Goal: Information Seeking & Learning: Learn about a topic

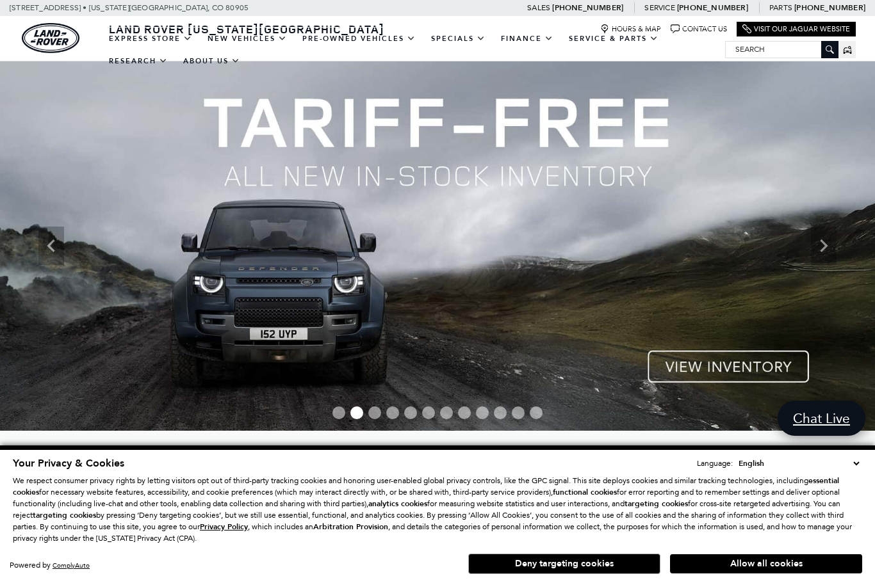
click at [519, 562] on button "Deny targeting cookies" at bounding box center [564, 564] width 192 height 20
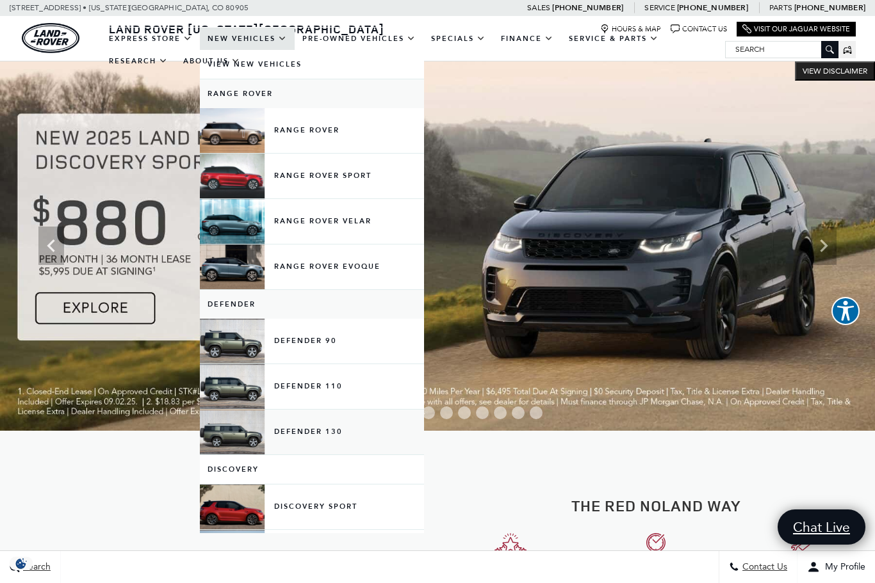
click at [286, 440] on link "Defender 130" at bounding box center [312, 432] width 224 height 45
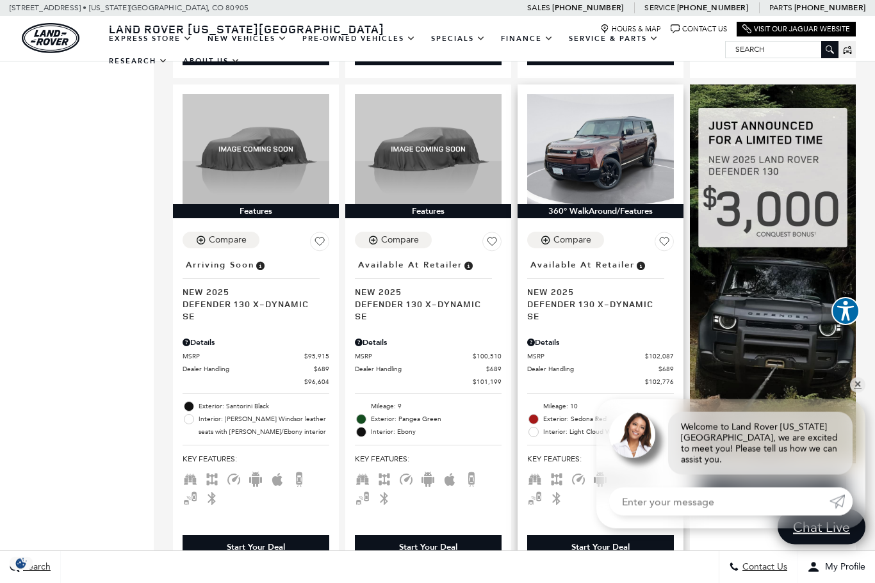
scroll to position [790, 0]
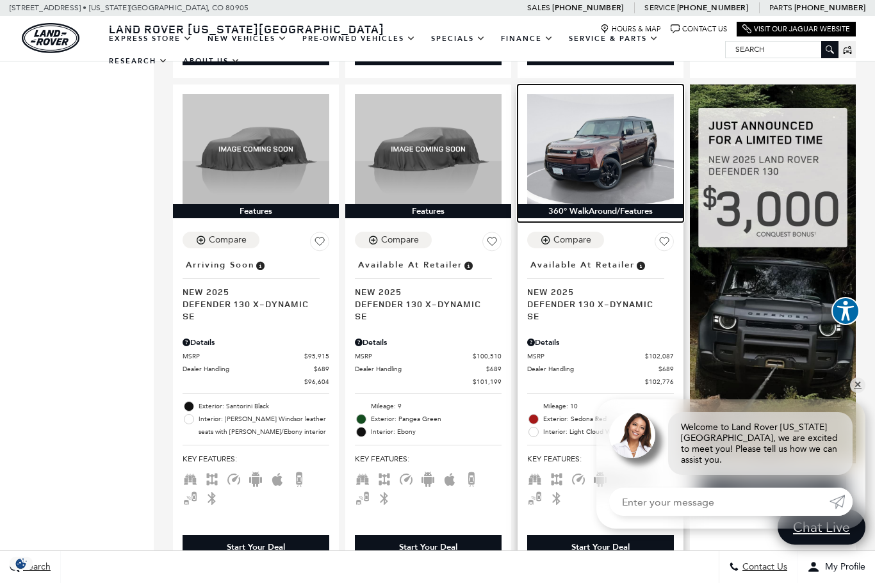
click at [583, 169] on img at bounding box center [600, 149] width 147 height 110
click at [582, 143] on img at bounding box center [600, 149] width 147 height 110
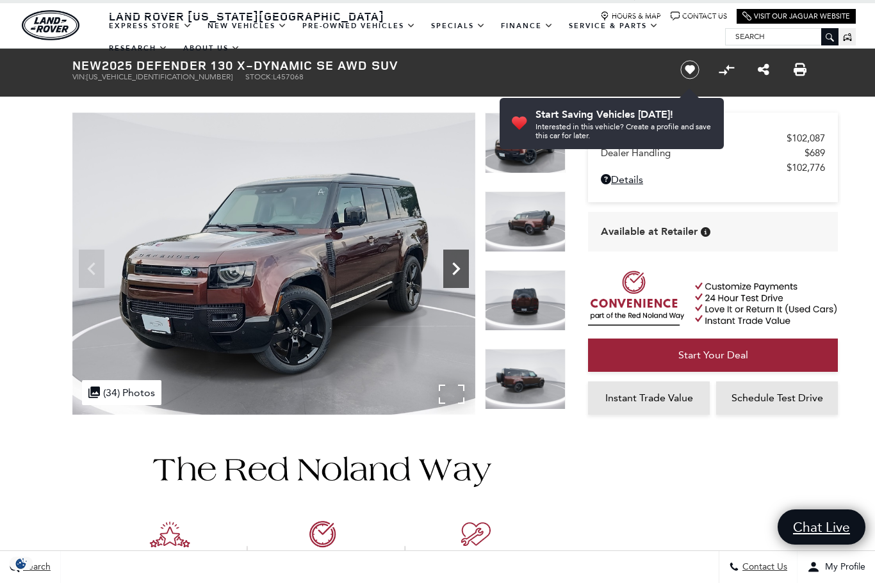
click at [450, 264] on icon "Next" at bounding box center [456, 269] width 26 height 26
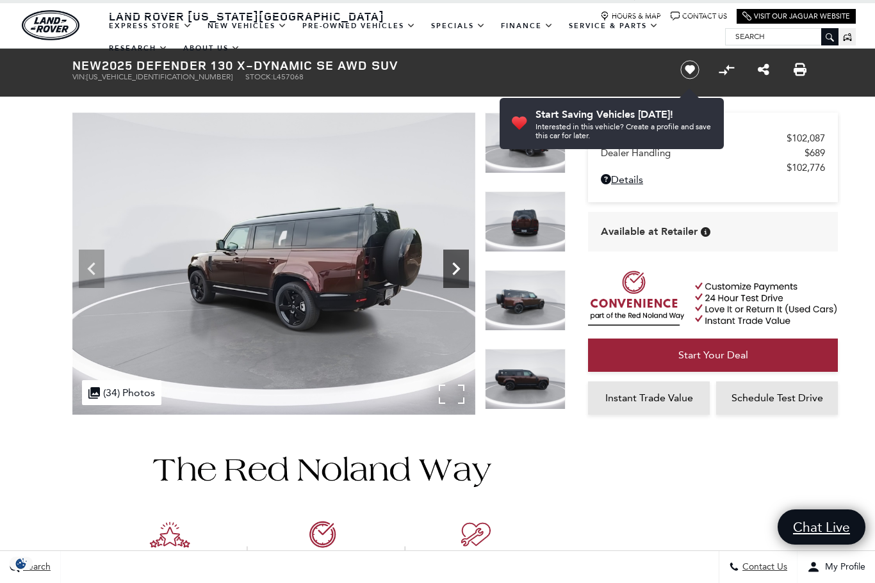
click at [450, 264] on icon "Next" at bounding box center [456, 269] width 26 height 26
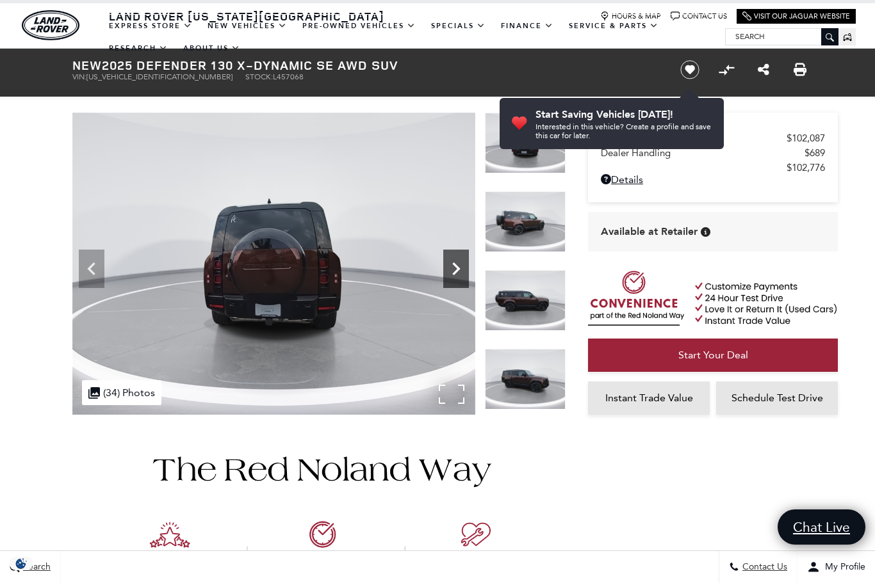
click at [450, 264] on icon "Next" at bounding box center [456, 269] width 26 height 26
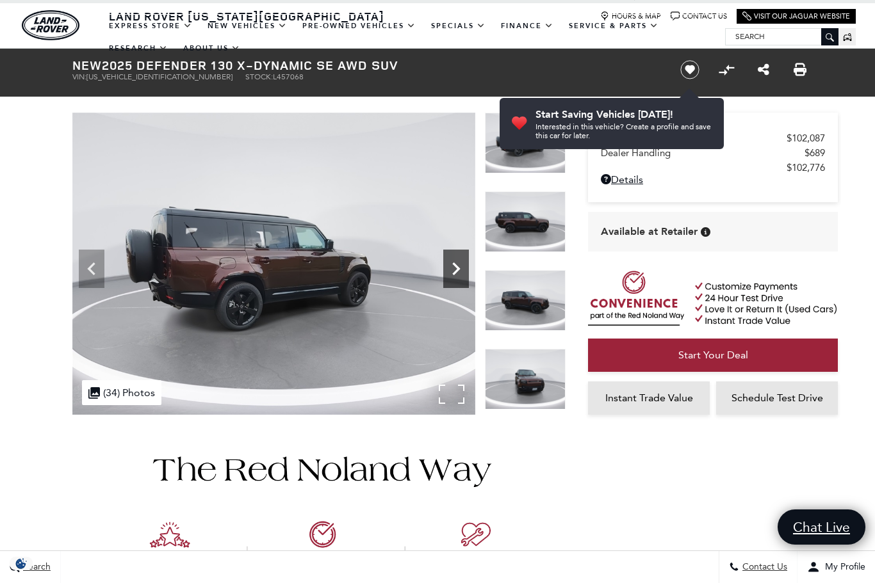
click at [450, 264] on icon "Next" at bounding box center [456, 269] width 26 height 26
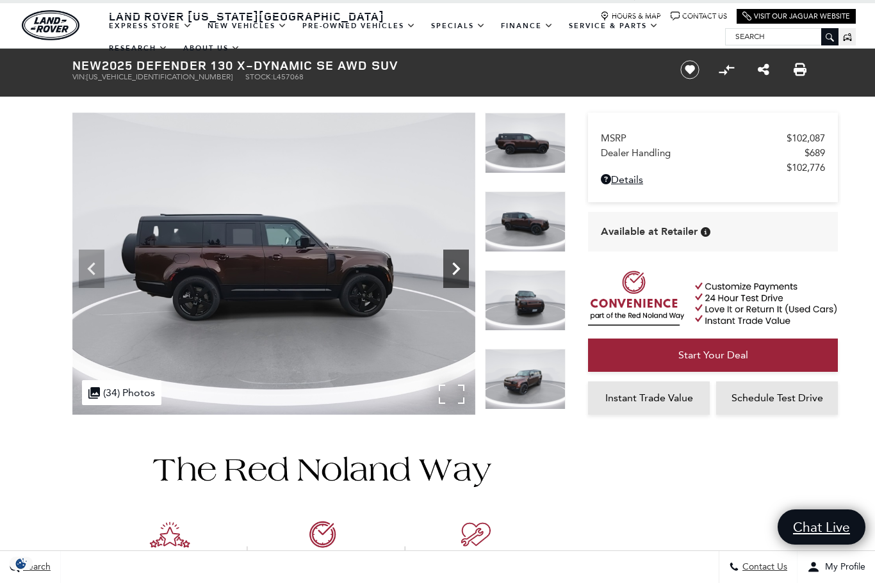
click at [450, 264] on icon "Next" at bounding box center [456, 269] width 26 height 26
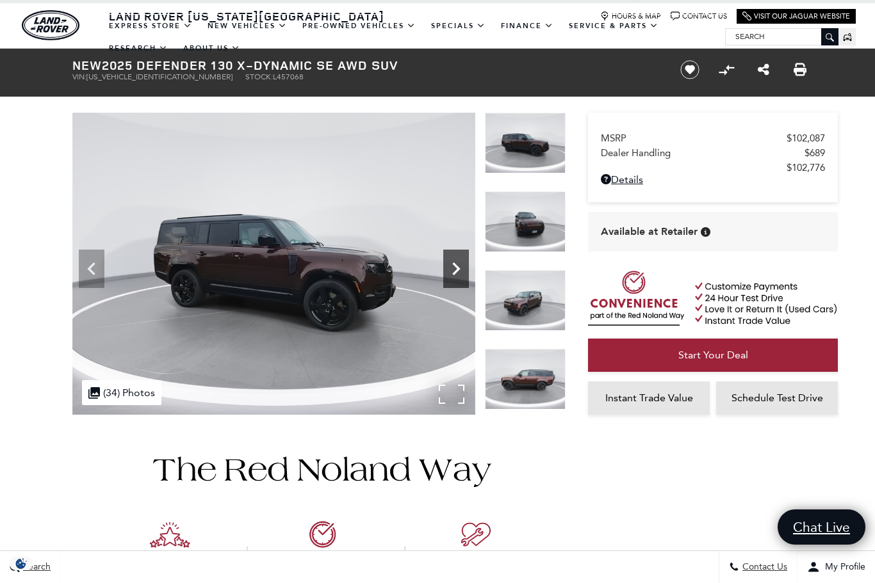
click at [450, 264] on icon "Next" at bounding box center [456, 269] width 26 height 26
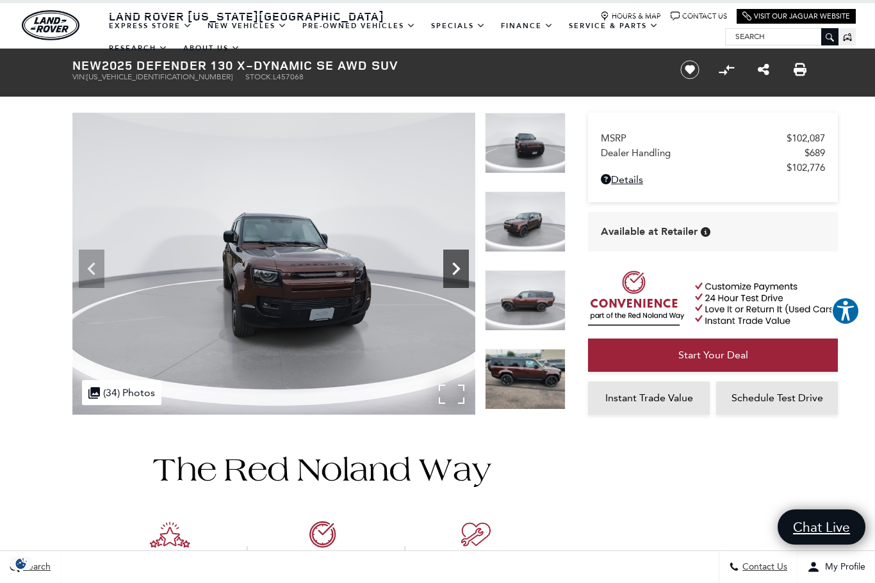
click at [450, 264] on icon "Next" at bounding box center [456, 269] width 26 height 26
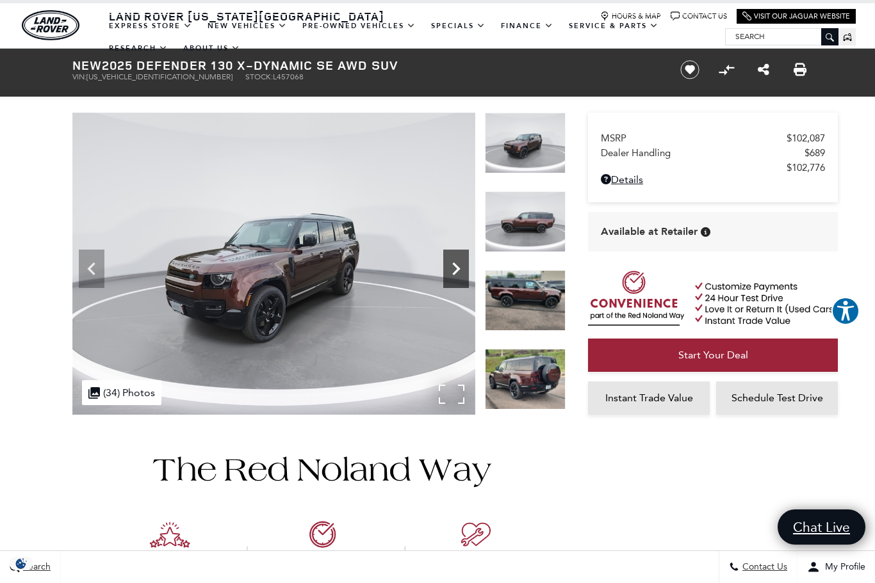
click at [450, 264] on icon "Next" at bounding box center [456, 269] width 26 height 26
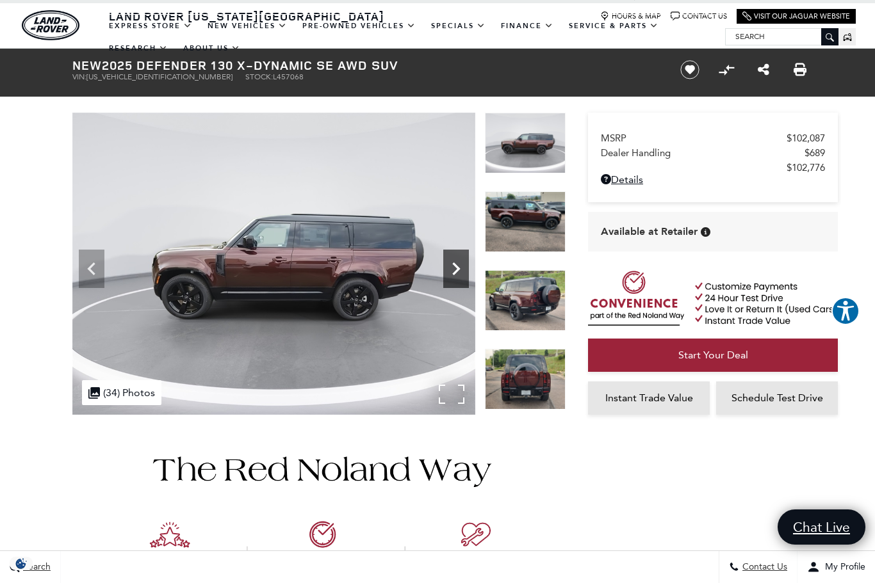
click at [450, 264] on icon "Next" at bounding box center [456, 269] width 26 height 26
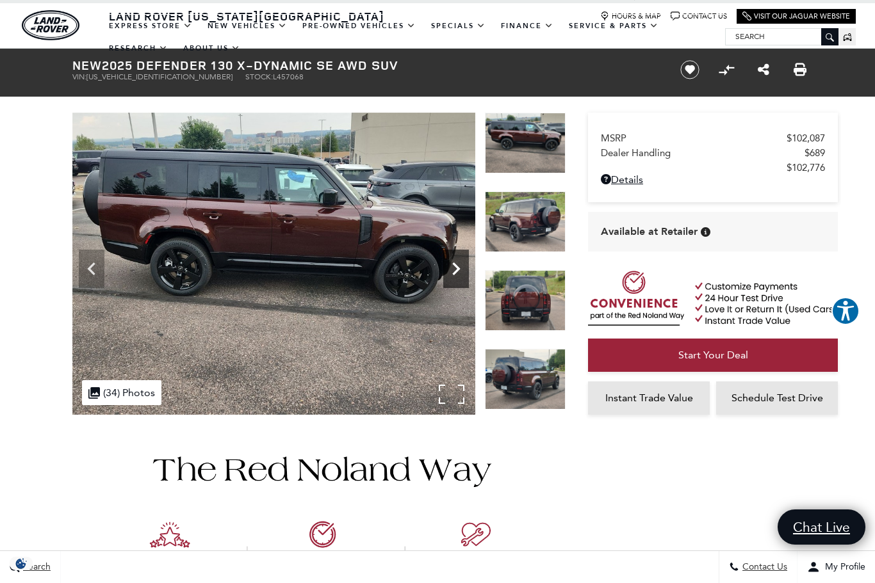
click at [450, 264] on icon "Next" at bounding box center [456, 269] width 26 height 26
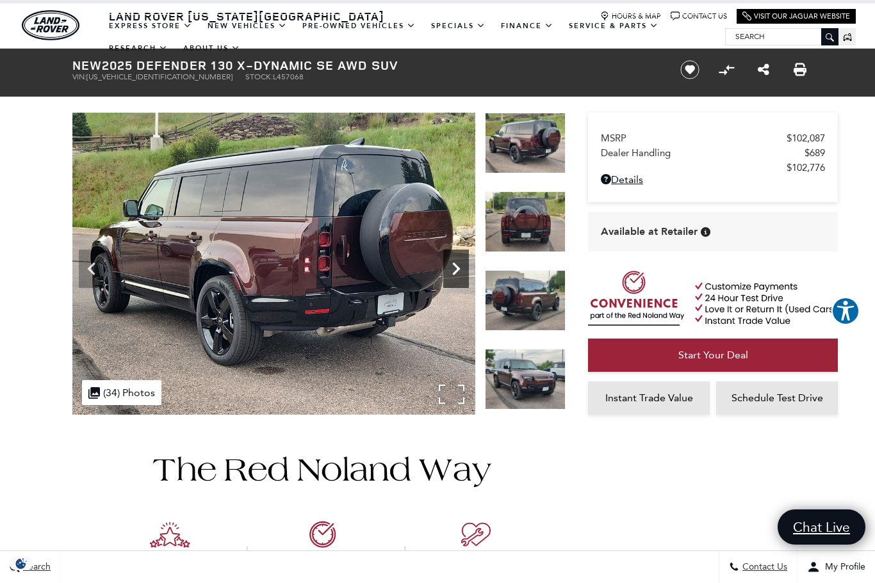
click at [450, 264] on icon "Next" at bounding box center [456, 269] width 26 height 26
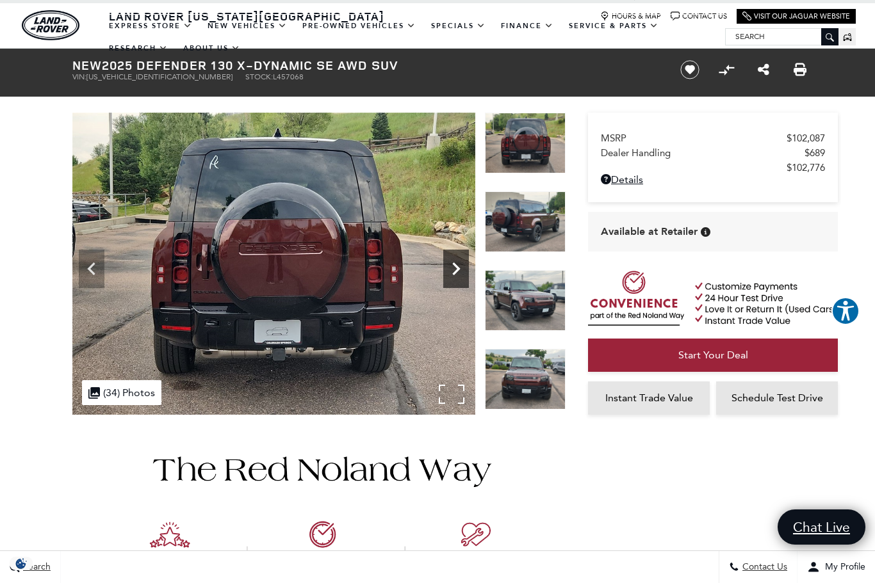
click at [450, 264] on icon "Next" at bounding box center [456, 269] width 26 height 26
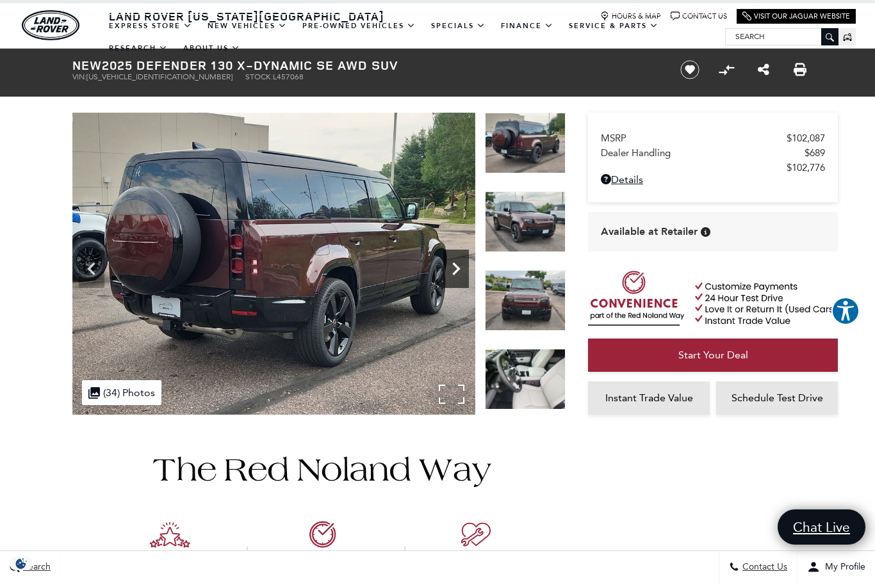
click at [450, 264] on icon "Next" at bounding box center [456, 269] width 26 height 26
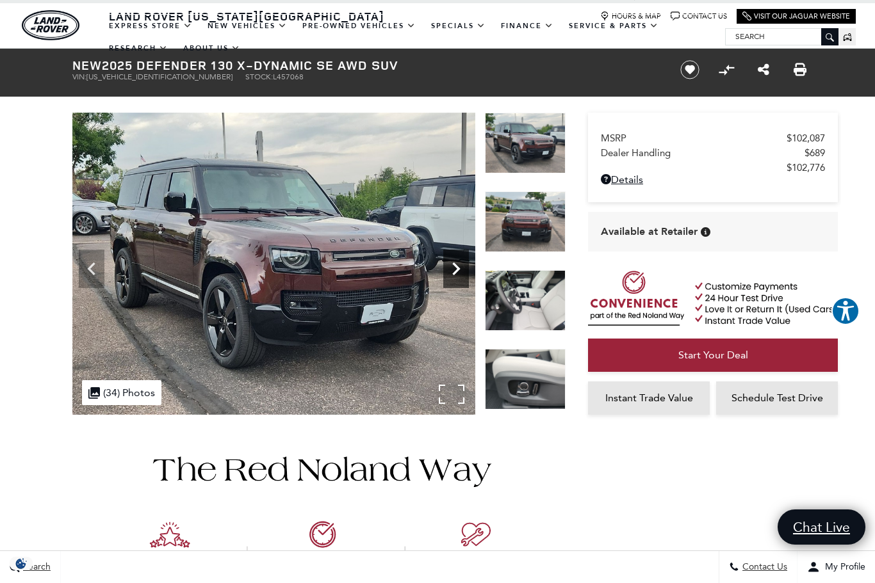
click at [450, 264] on icon "Next" at bounding box center [456, 269] width 26 height 26
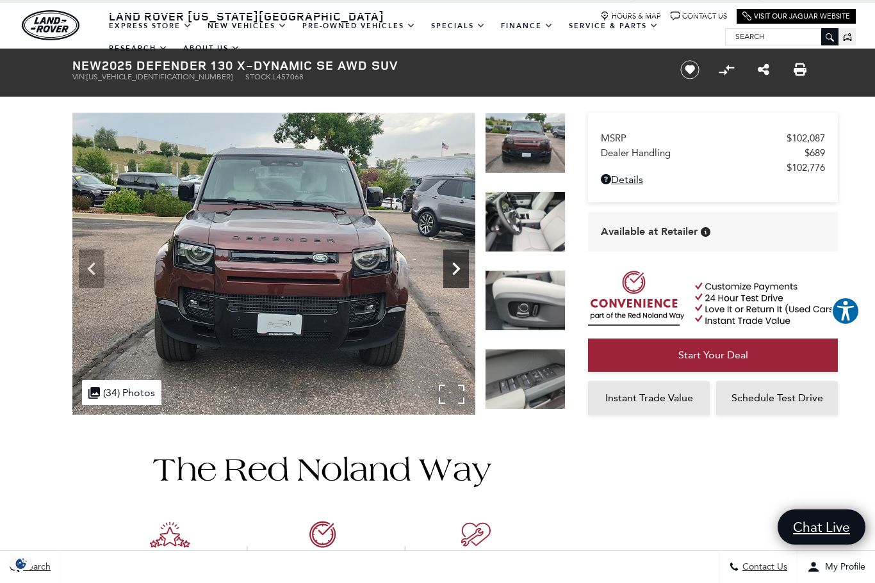
click at [450, 264] on icon "Next" at bounding box center [456, 269] width 26 height 26
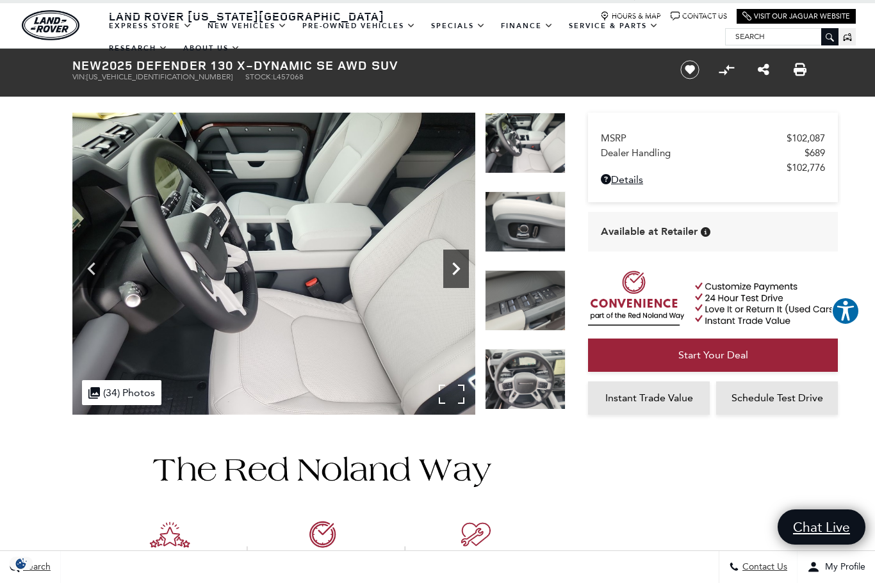
click at [453, 269] on icon "Next" at bounding box center [456, 269] width 26 height 26
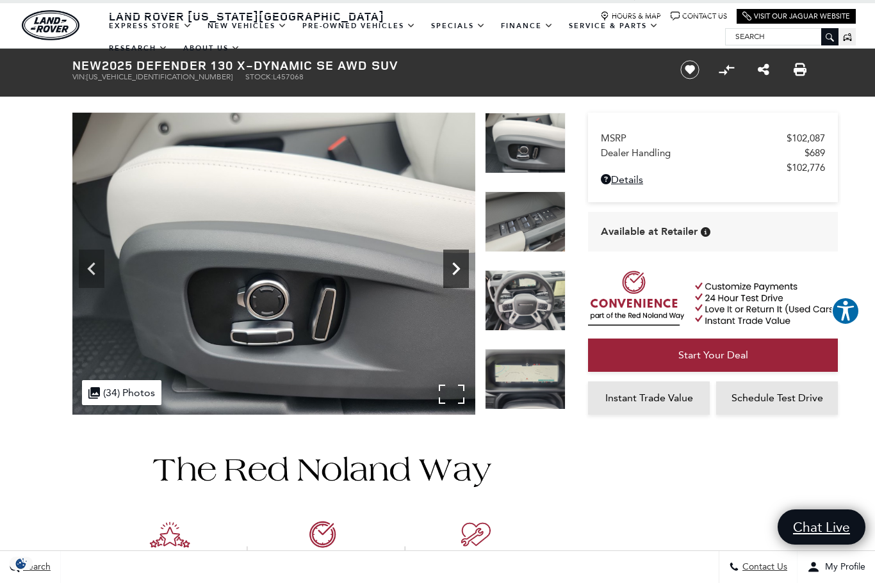
click at [453, 269] on icon "Next" at bounding box center [456, 269] width 26 height 26
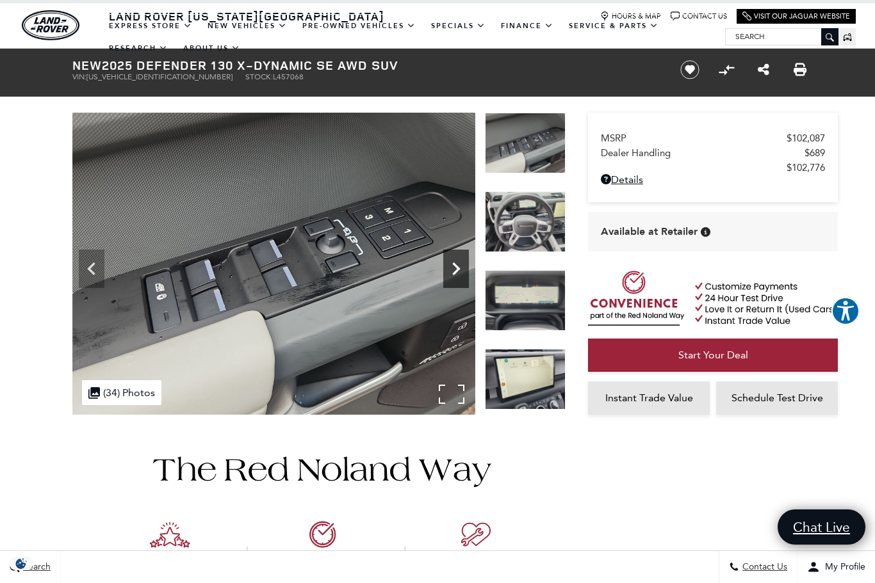
click at [453, 269] on icon "Next" at bounding box center [456, 269] width 26 height 26
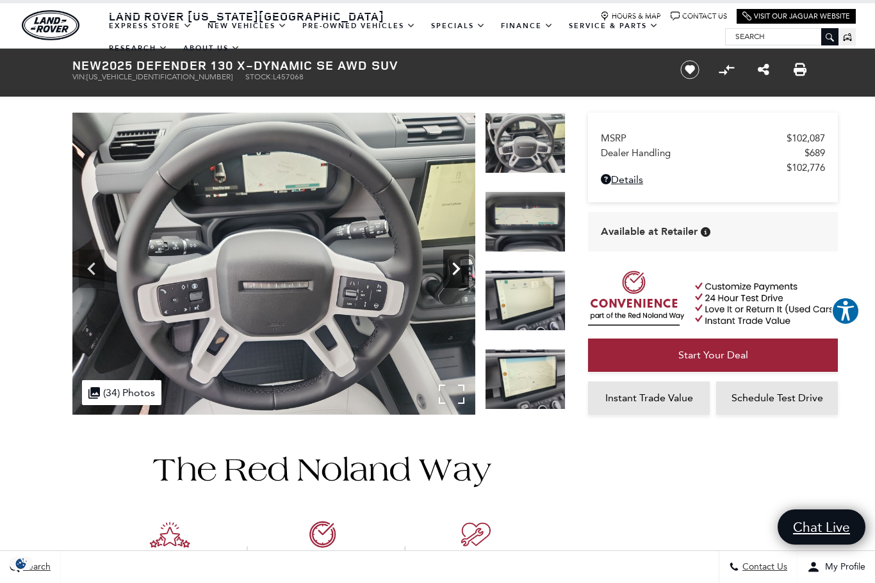
click at [453, 269] on icon "Next" at bounding box center [456, 269] width 26 height 26
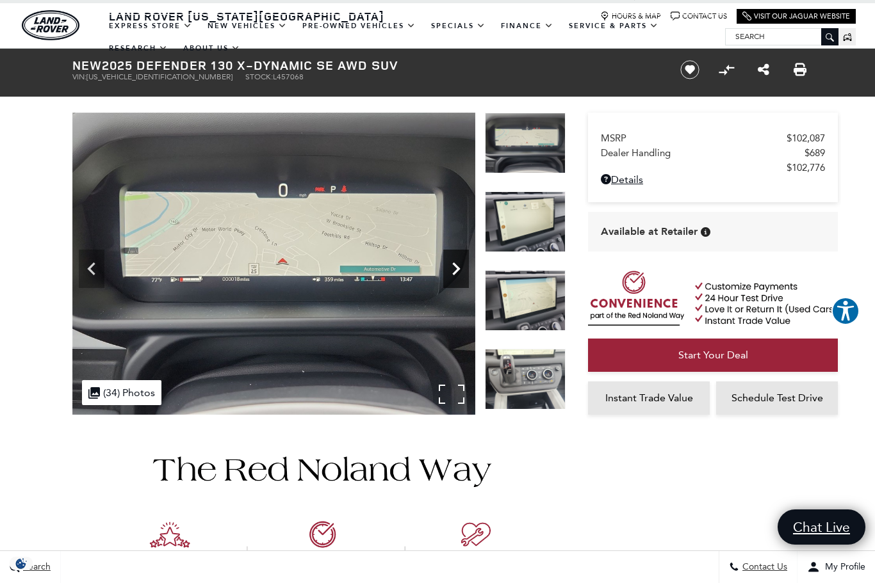
click at [453, 269] on icon "Next" at bounding box center [456, 269] width 26 height 26
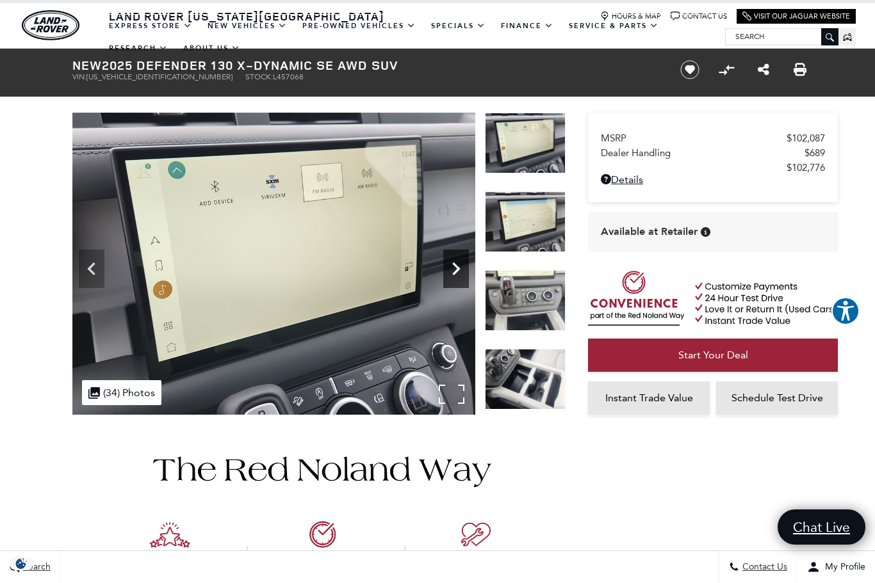
click at [453, 269] on icon "Next" at bounding box center [456, 269] width 26 height 26
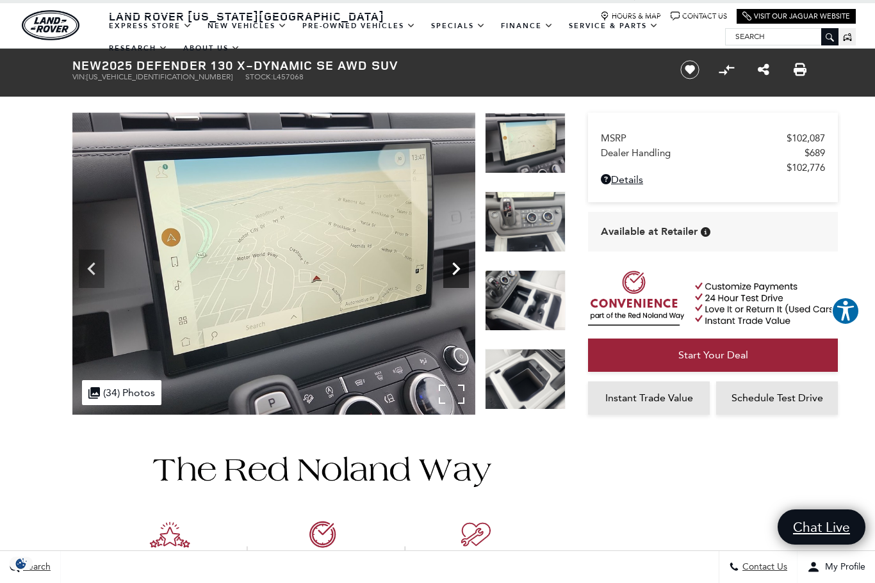
click at [453, 269] on icon "Next" at bounding box center [456, 269] width 26 height 26
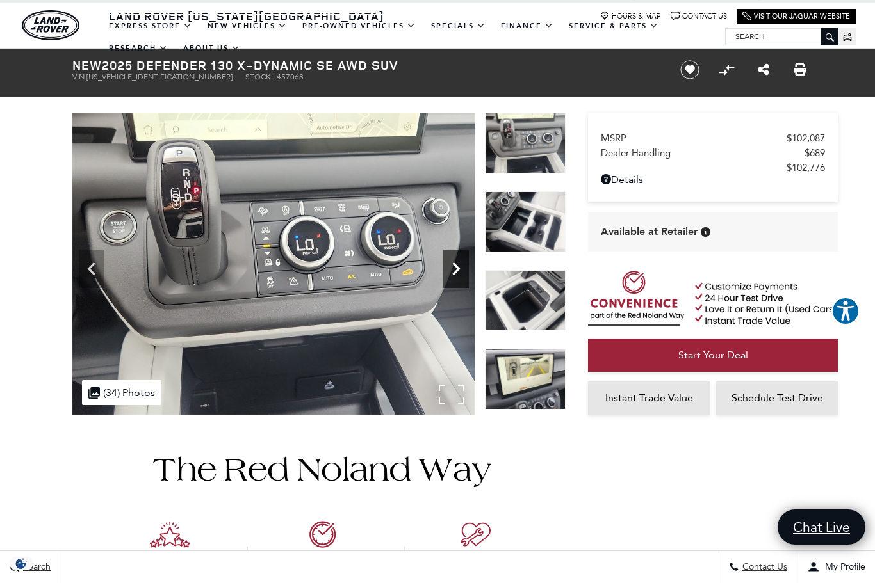
click at [453, 269] on icon "Next" at bounding box center [456, 269] width 26 height 26
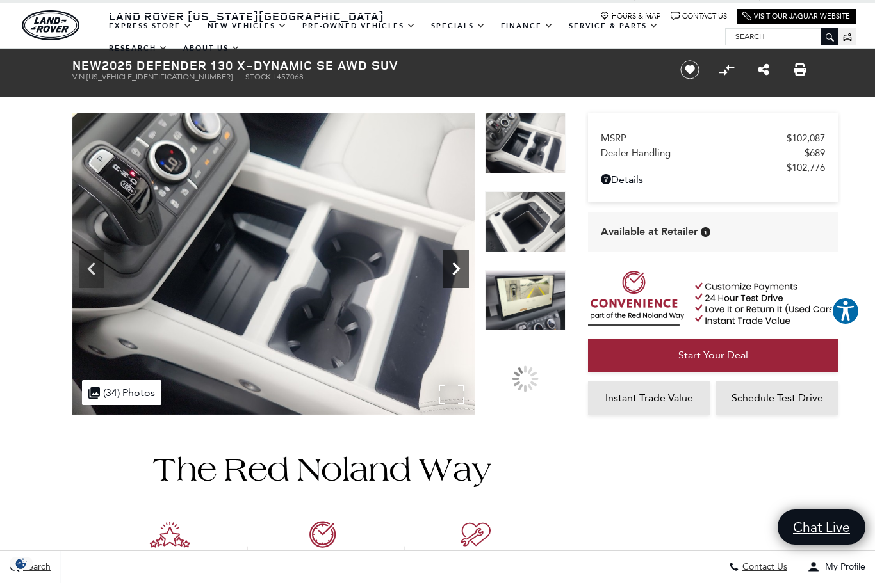
click at [453, 269] on icon "Next" at bounding box center [456, 269] width 26 height 26
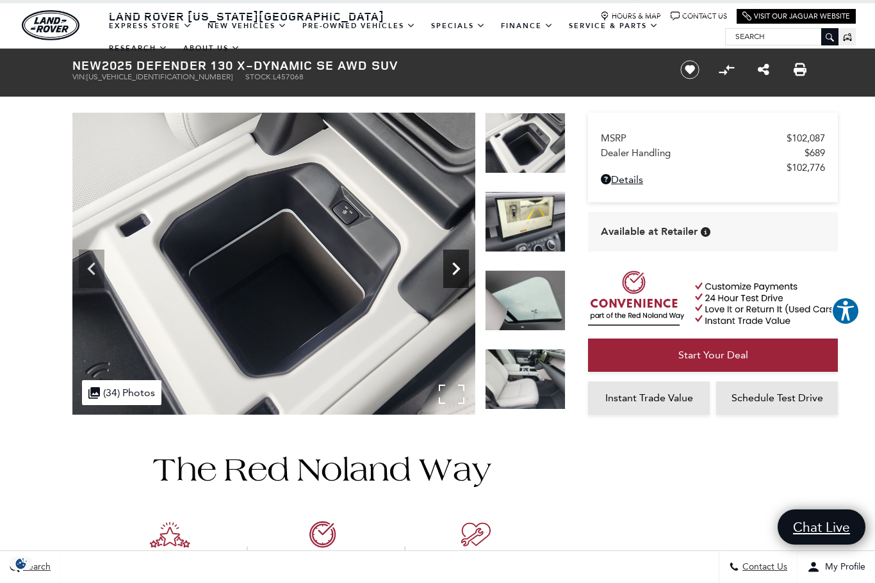
click at [453, 269] on icon "Next" at bounding box center [456, 269] width 26 height 26
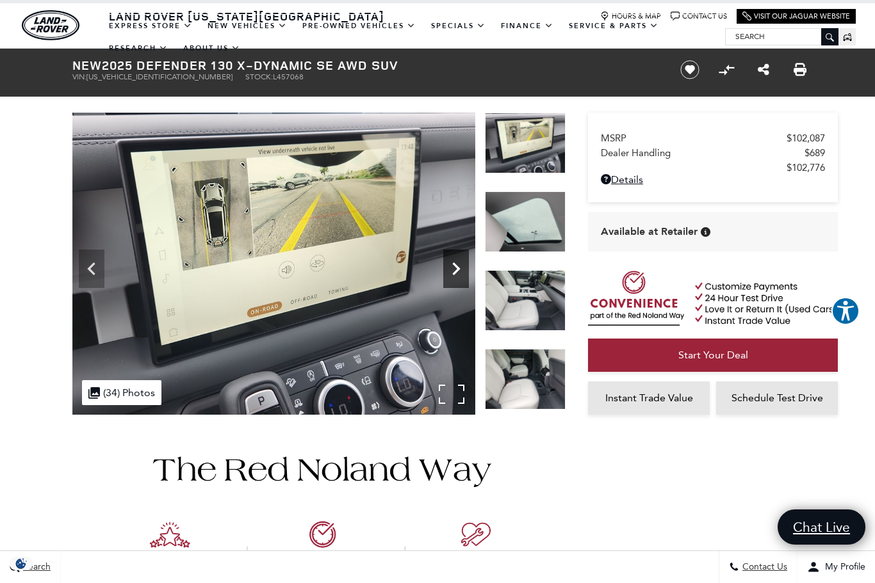
click at [453, 269] on icon "Next" at bounding box center [456, 269] width 26 height 26
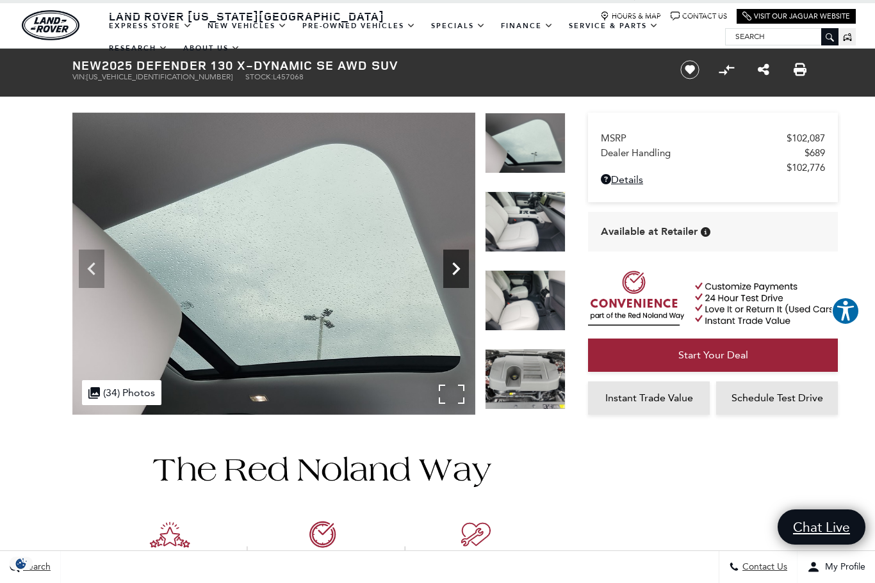
click at [453, 269] on icon "Next" at bounding box center [456, 269] width 26 height 26
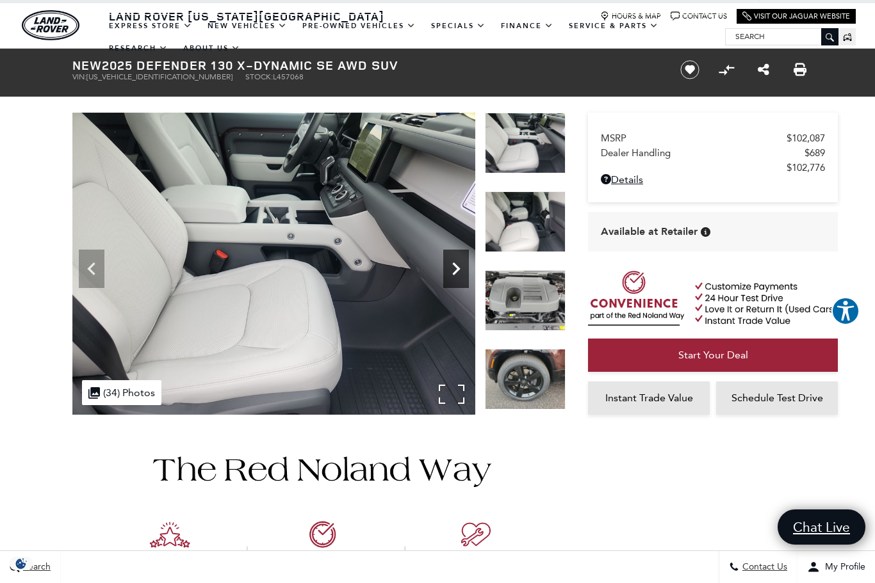
click at [453, 269] on icon "Next" at bounding box center [456, 269] width 26 height 26
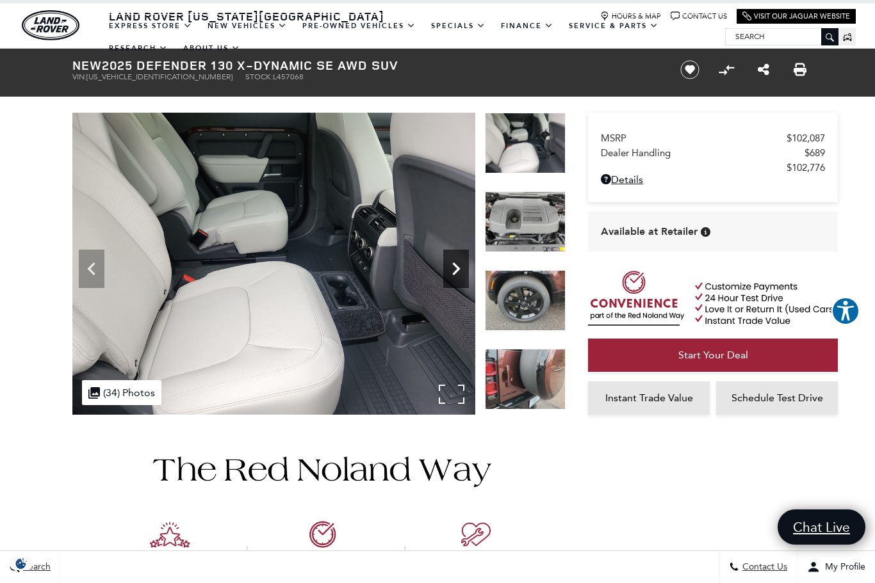
click at [453, 269] on icon "Next" at bounding box center [456, 269] width 26 height 26
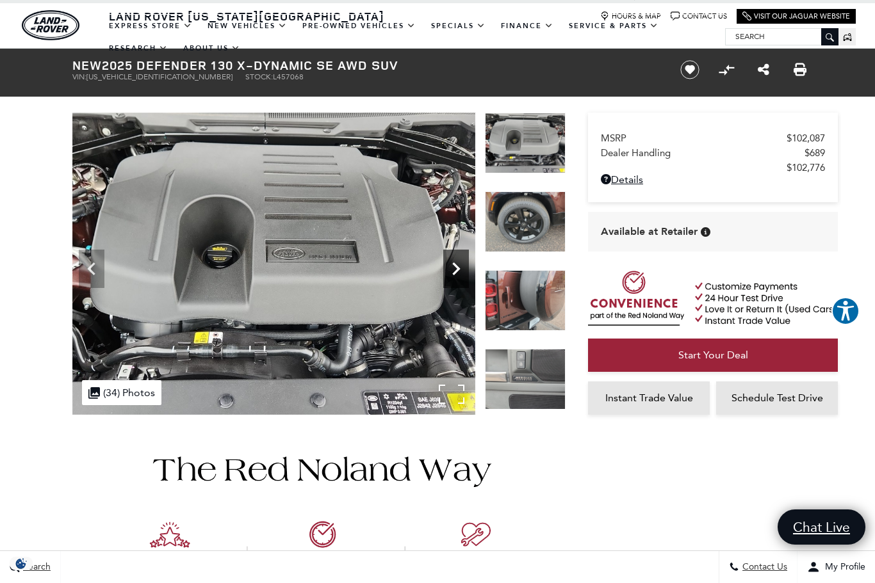
click at [453, 269] on icon "Next" at bounding box center [456, 269] width 26 height 26
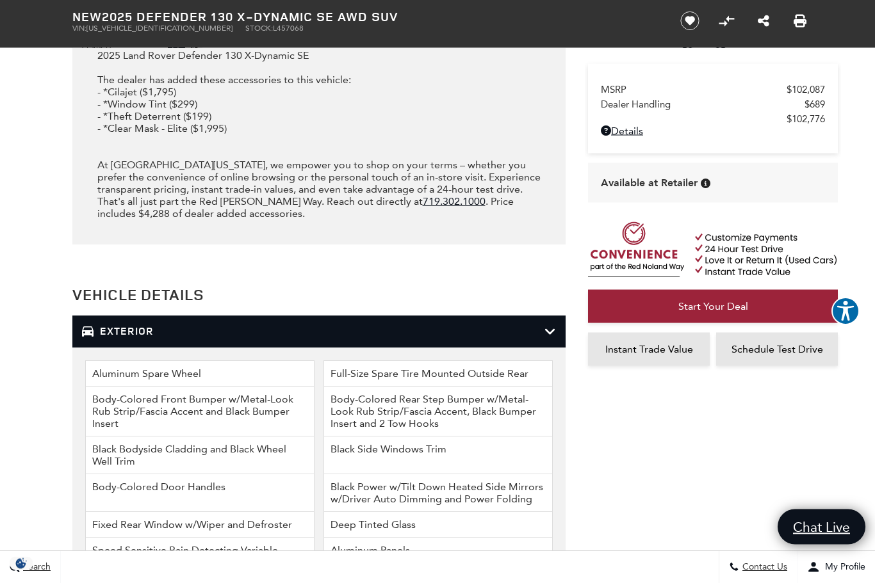
scroll to position [1621, 0]
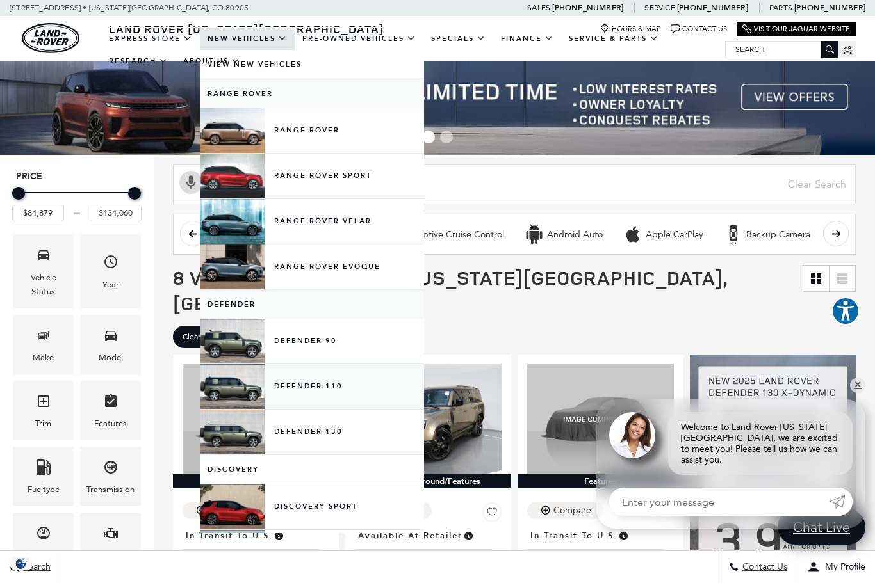
click at [300, 400] on link "Defender 110" at bounding box center [312, 386] width 224 height 45
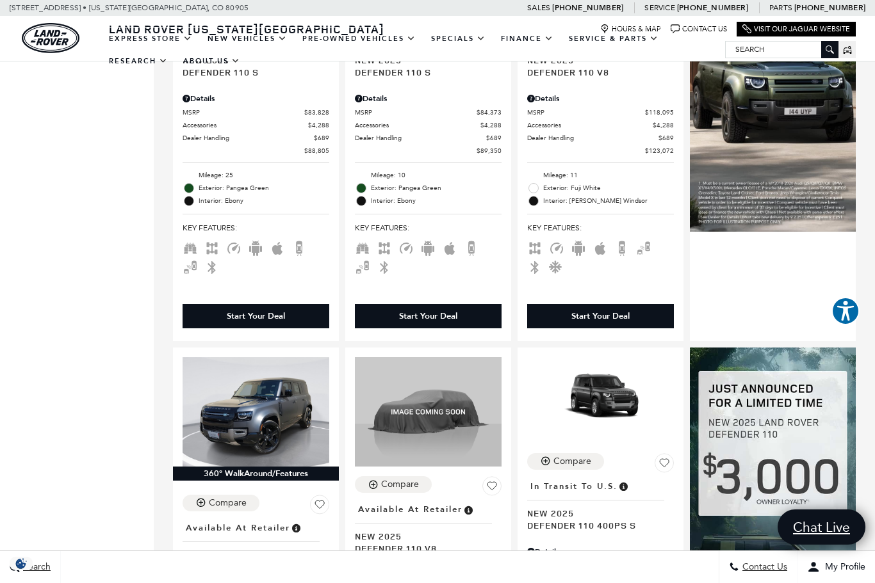
scroll to position [1008, 0]
